Goal: Find contact information: Find contact information

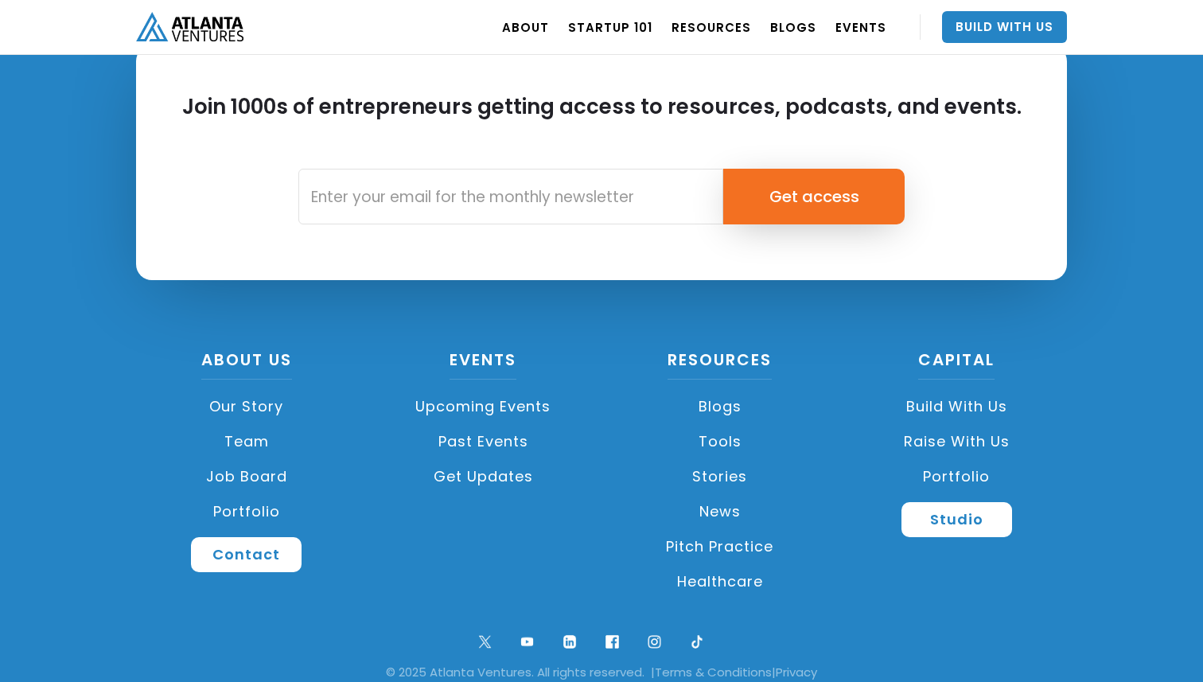
scroll to position [3781, 0]
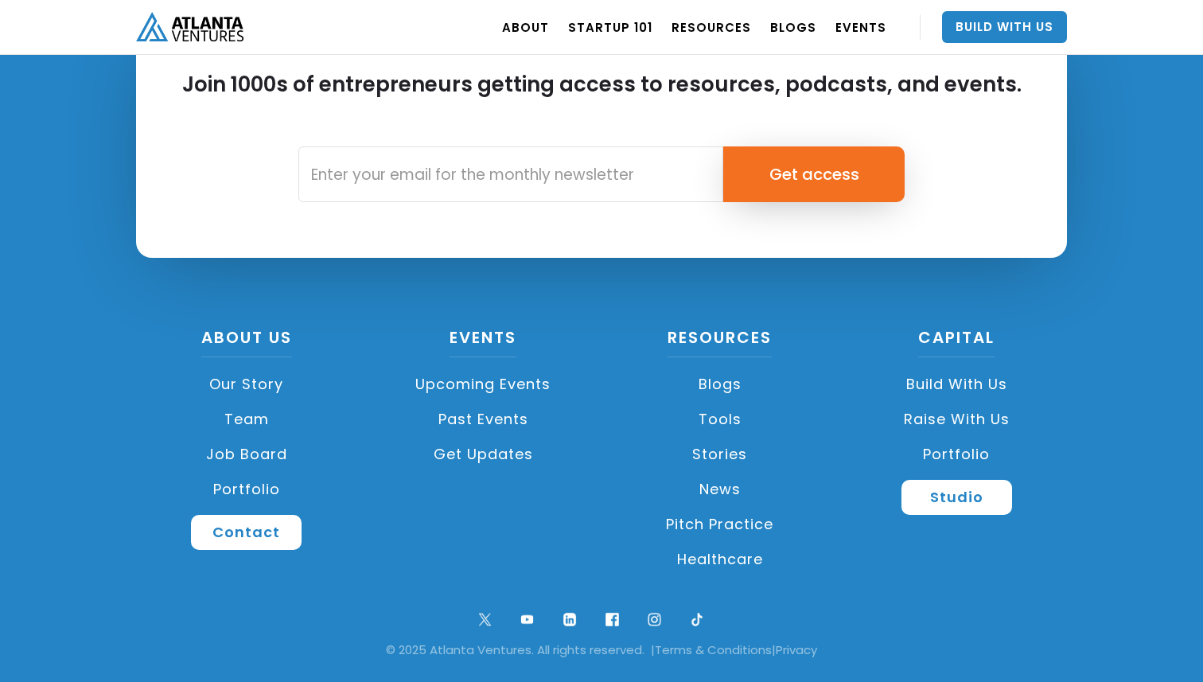
click at [253, 412] on link "Team" at bounding box center [246, 419] width 221 height 35
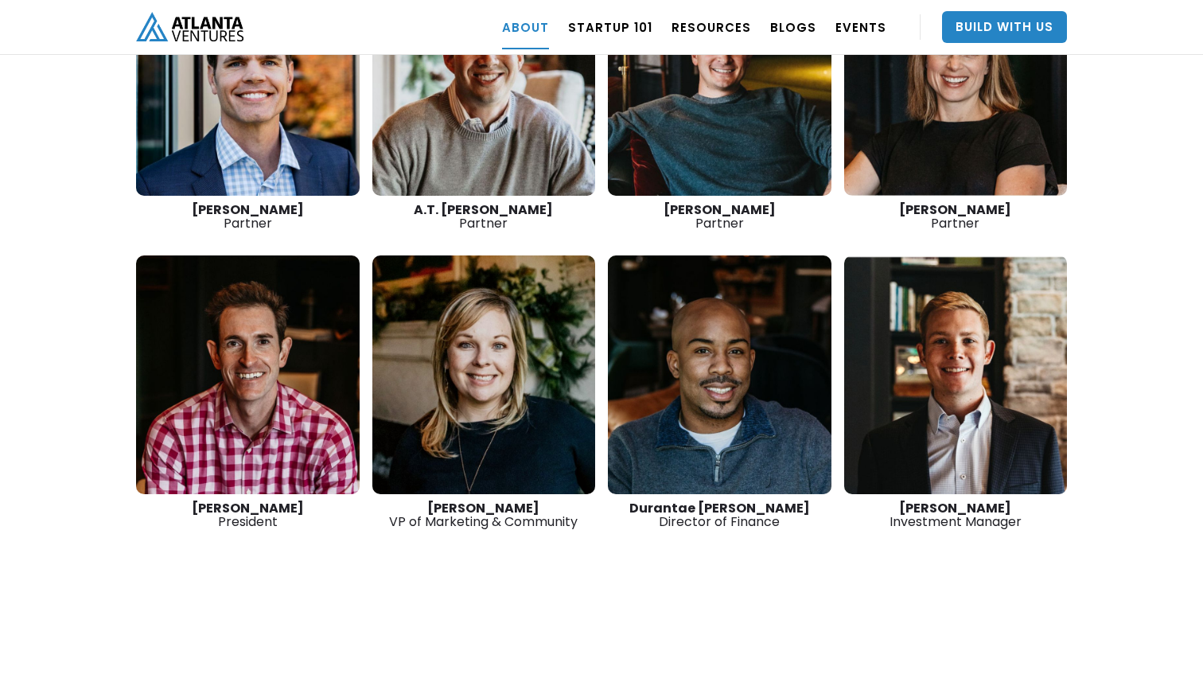
scroll to position [2428, 0]
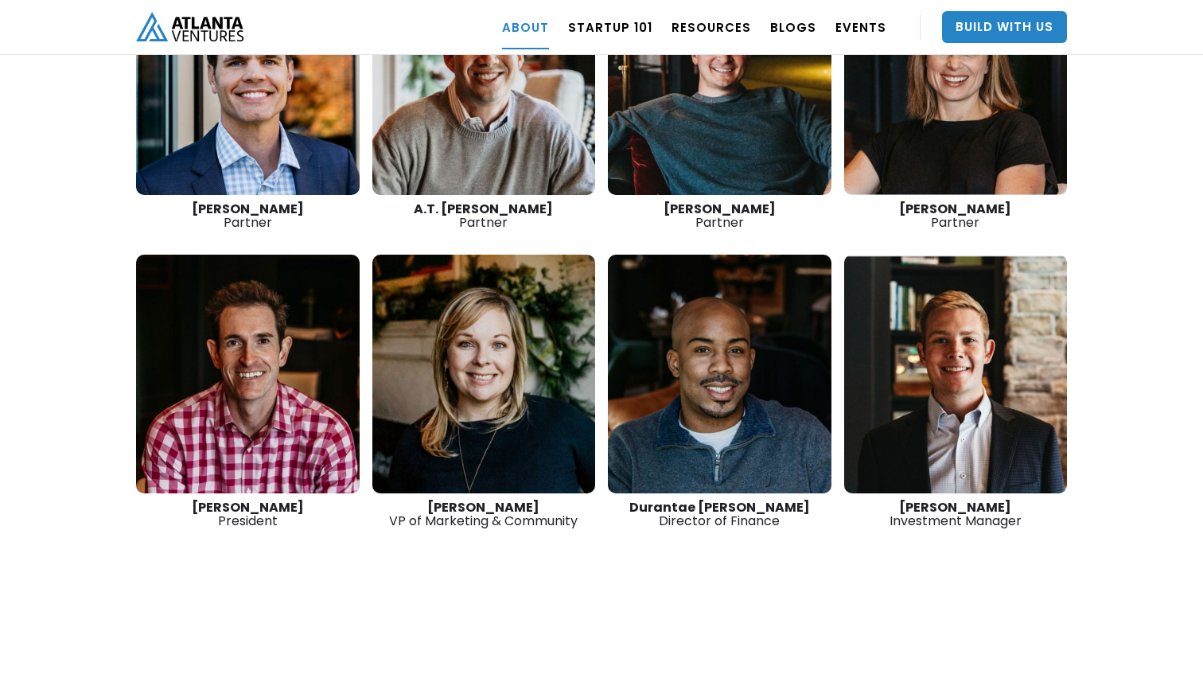
click at [517, 422] on link at bounding box center [484, 374] width 224 height 239
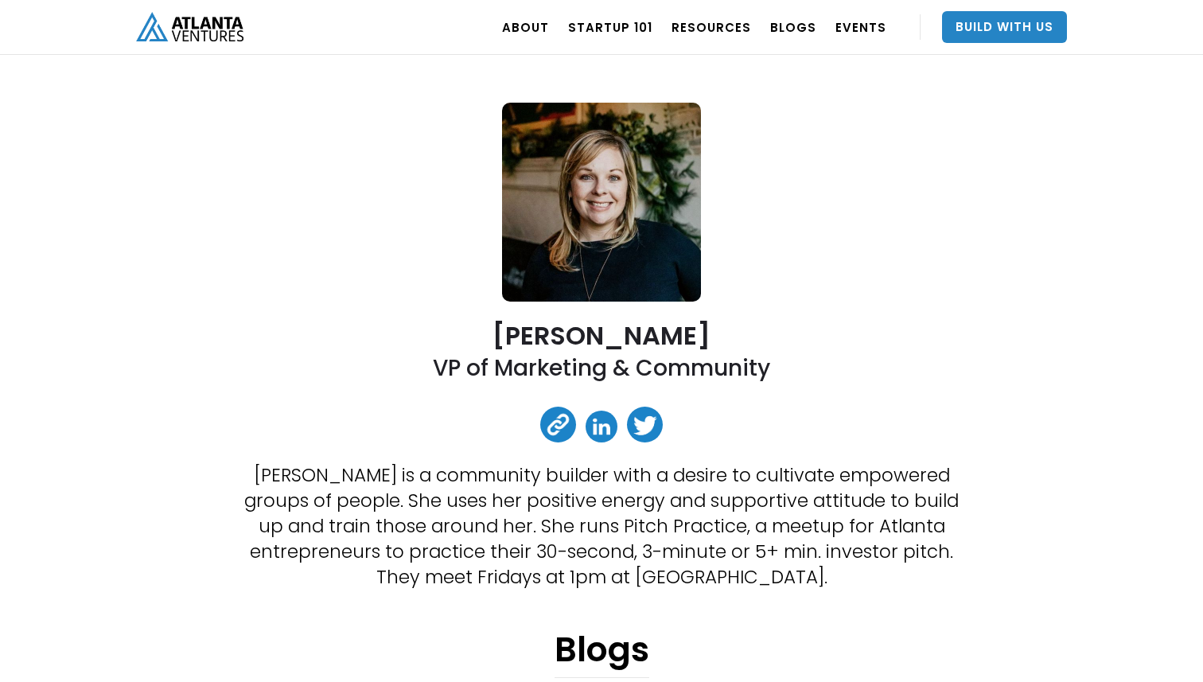
scroll to position [146, 0]
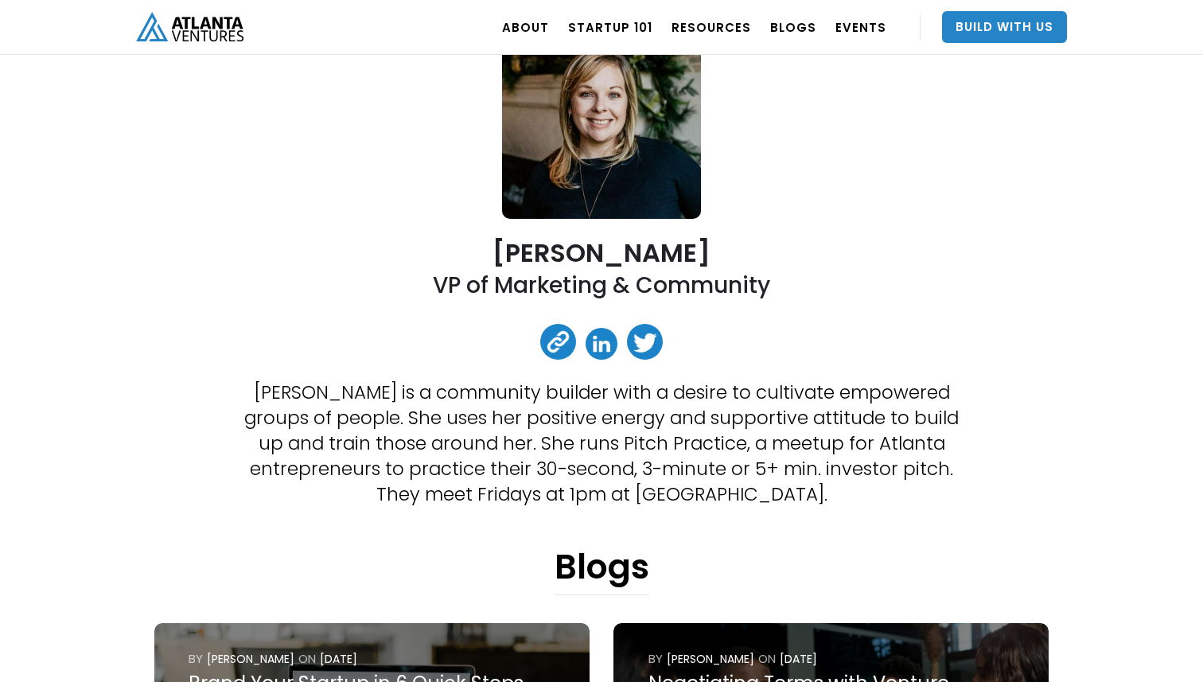
click at [554, 342] on link at bounding box center [558, 342] width 36 height 36
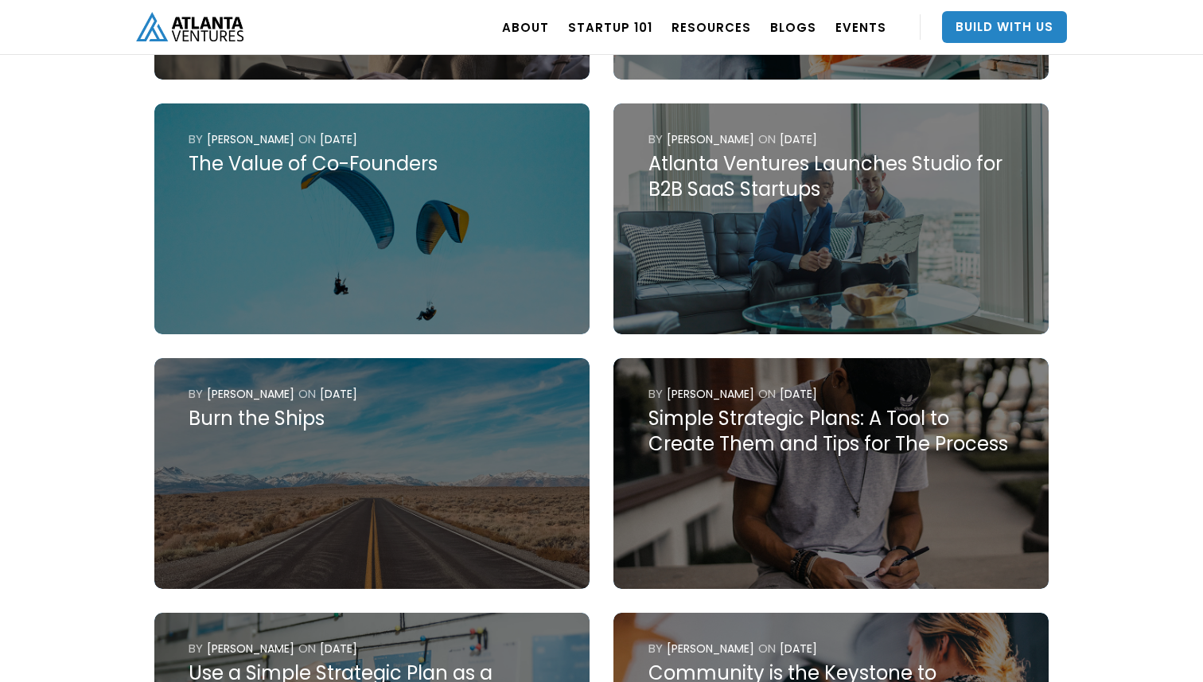
scroll to position [2725, 0]
